Goal: Transaction & Acquisition: Register for event/course

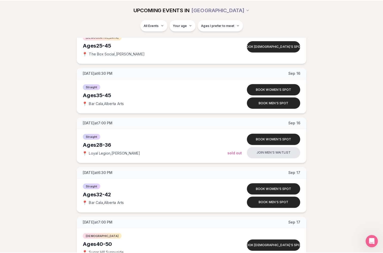
scroll to position [933, 0]
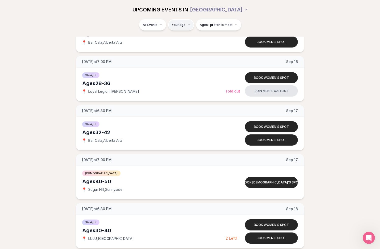
click at [184, 25] on html "Back to home luvvly LOW-PRESSURE SPEED DATING How it Works 💗 3,000 + monthly fi…" at bounding box center [190, 47] width 380 height 1960
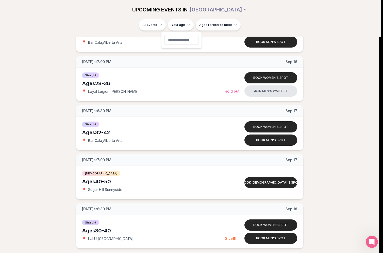
type input "**"
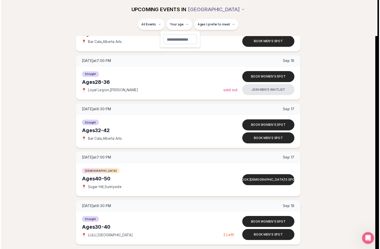
scroll to position [7, 0]
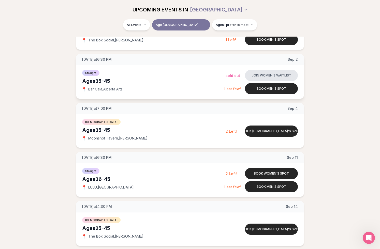
scroll to position [185, 0]
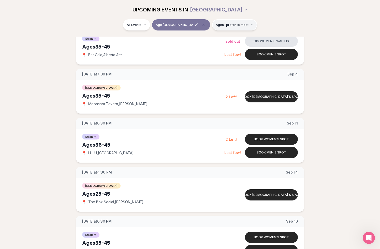
click at [232, 22] on button "Ages I prefer to meet" at bounding box center [234, 24] width 45 height 11
click at [200, 44] on label "Around my age" at bounding box center [218, 44] width 44 height 5
click at [200, 44] on button "Around my age" at bounding box center [198, 44] width 4 height 4
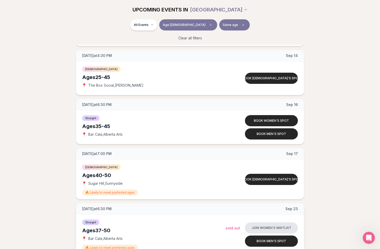
scroll to position [358, 0]
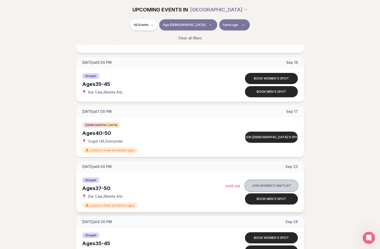
click at [264, 186] on button "Join women's waitlist" at bounding box center [271, 185] width 53 height 11
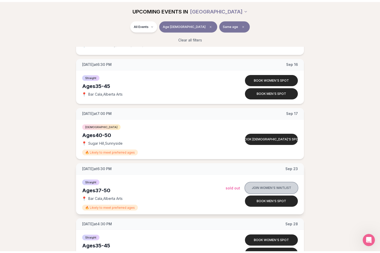
scroll to position [4, 0]
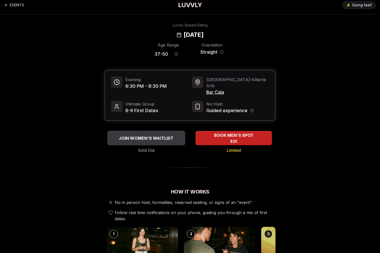
click at [162, 135] on span "JOIN WOMEN'S WAITLIST" at bounding box center [146, 138] width 57 height 6
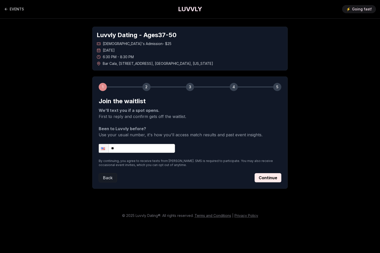
click at [137, 144] on input "**" at bounding box center [137, 148] width 76 height 9
type input "**********"
click at [263, 173] on button "Continue" at bounding box center [267, 177] width 27 height 9
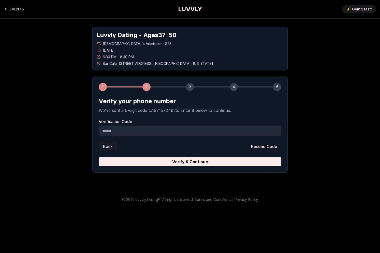
click at [120, 129] on input "Verification Code" at bounding box center [190, 131] width 182 height 10
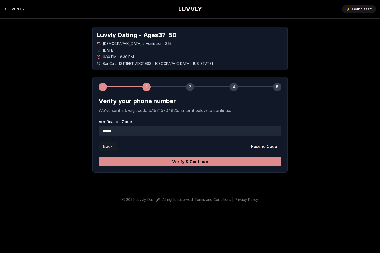
type input "******"
click at [149, 157] on button "Verify & Continue" at bounding box center [190, 161] width 182 height 9
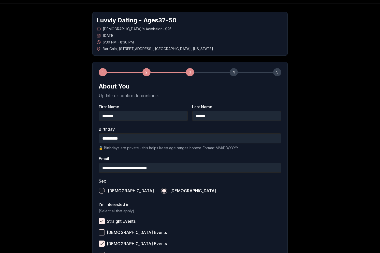
scroll to position [72, 0]
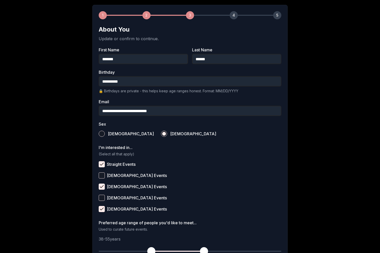
click at [101, 185] on button "[DEMOGRAPHIC_DATA] Events" at bounding box center [102, 186] width 6 height 6
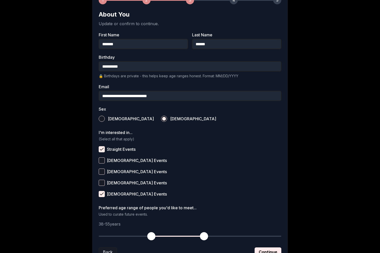
scroll to position [97, 0]
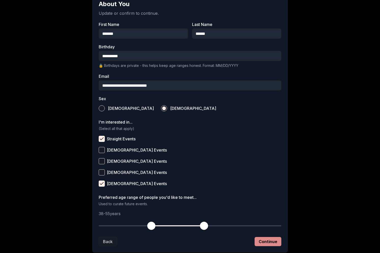
click at [265, 241] on button "Continue" at bounding box center [267, 241] width 27 height 9
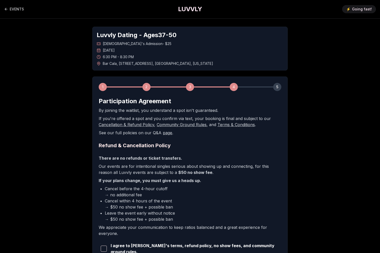
scroll to position [56, 0]
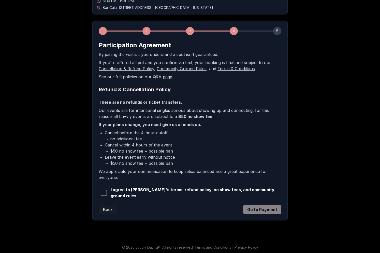
click at [104, 193] on span "button" at bounding box center [104, 193] width 6 height 6
click at [269, 207] on button "Go to Payment" at bounding box center [262, 209] width 38 height 9
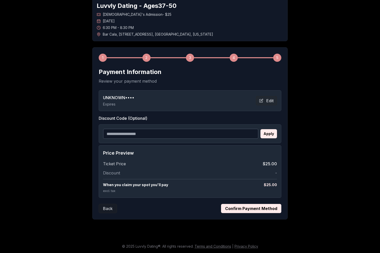
scroll to position [29, 0]
click at [273, 100] on button "Edit" at bounding box center [266, 100] width 21 height 9
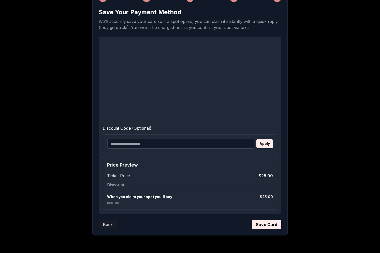
scroll to position [105, 0]
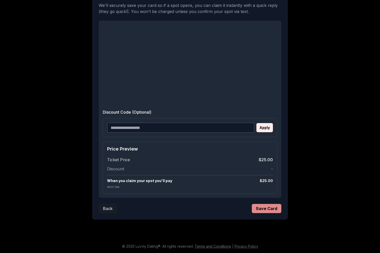
click at [263, 207] on button "Save Card" at bounding box center [266, 208] width 29 height 9
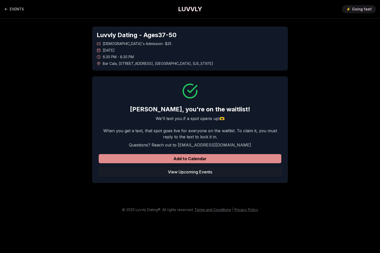
click at [192, 154] on button "Add to Calendar" at bounding box center [190, 158] width 182 height 9
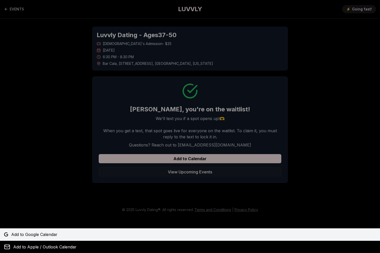
click at [32, 234] on span "Add to Google Calendar" at bounding box center [34, 234] width 46 height 6
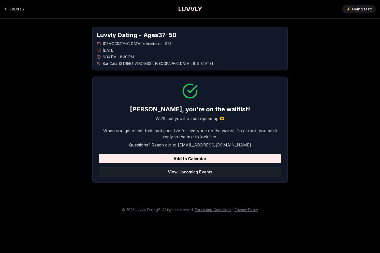
click at [184, 168] on button "View Upcoming Events" at bounding box center [190, 171] width 182 height 9
